Goal: Information Seeking & Learning: Find specific fact

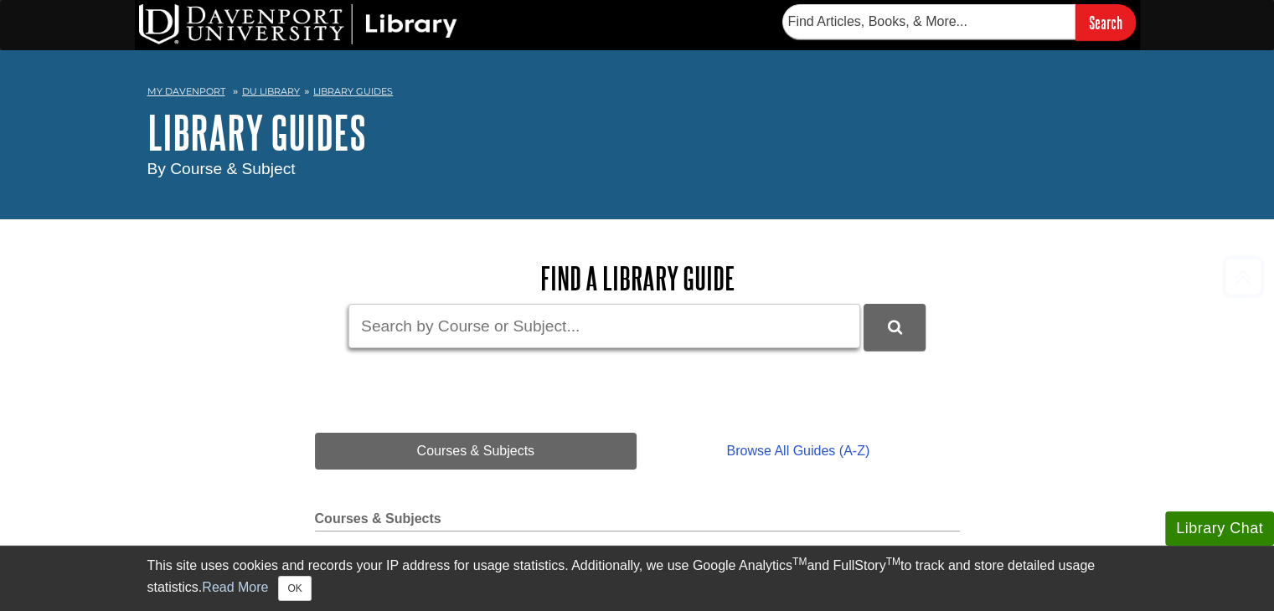
click at [447, 343] on input "Guide Search Terms" at bounding box center [604, 326] width 512 height 44
click at [447, 343] on input "m" at bounding box center [604, 326] width 512 height 44
type input "mintel"
click at [864, 304] on button "DU Library Guides Search" at bounding box center [895, 327] width 62 height 46
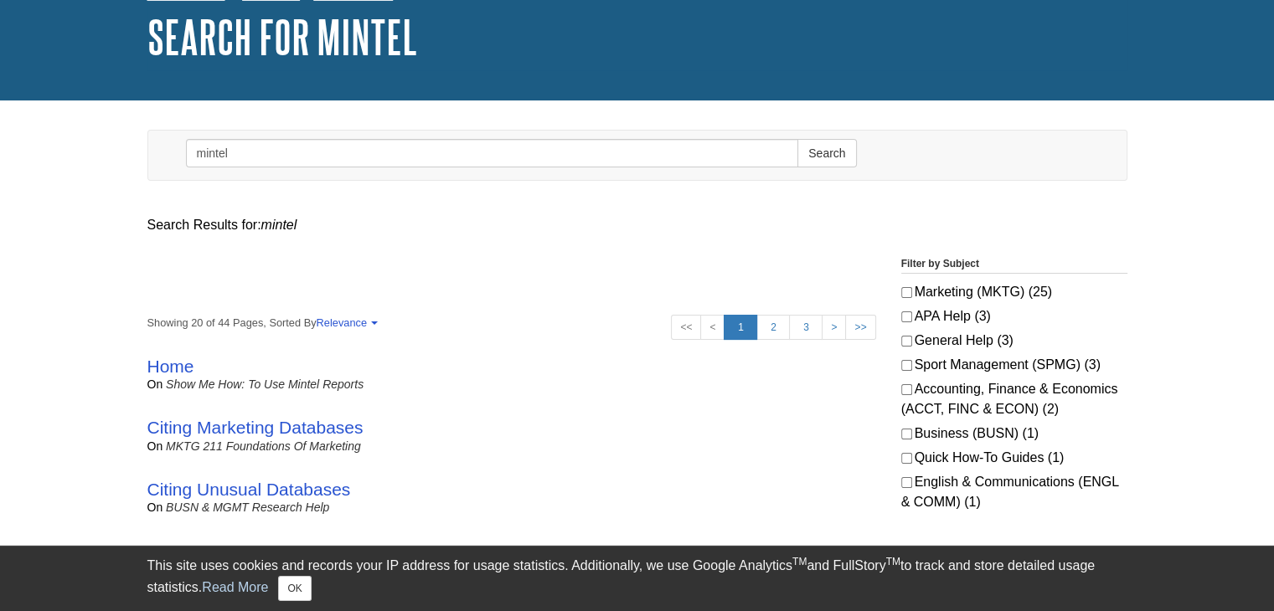
scroll to position [96, 0]
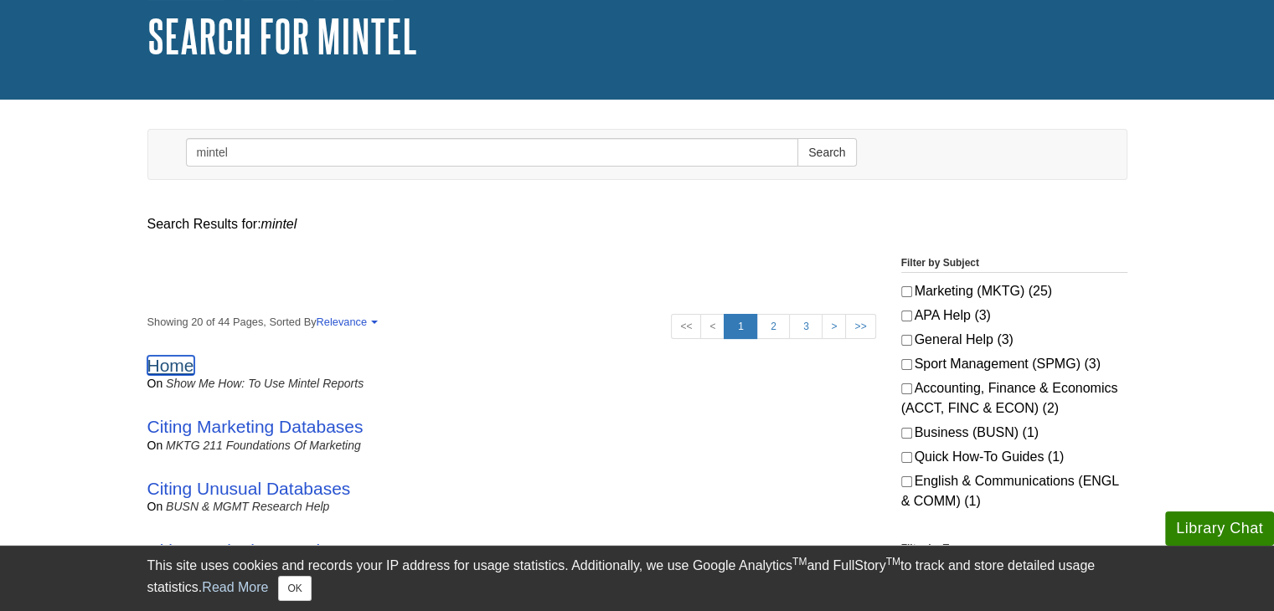
click at [178, 370] on link "Home" at bounding box center [170, 365] width 47 height 19
